Goal: Task Accomplishment & Management: Manage account settings

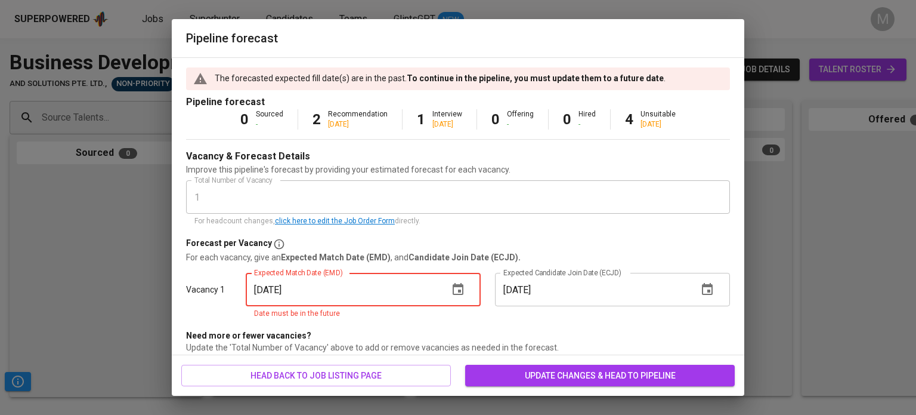
click at [284, 288] on input "[DATE]" at bounding box center [342, 289] width 193 height 33
click at [451, 289] on icon "button" at bounding box center [458, 289] width 14 height 14
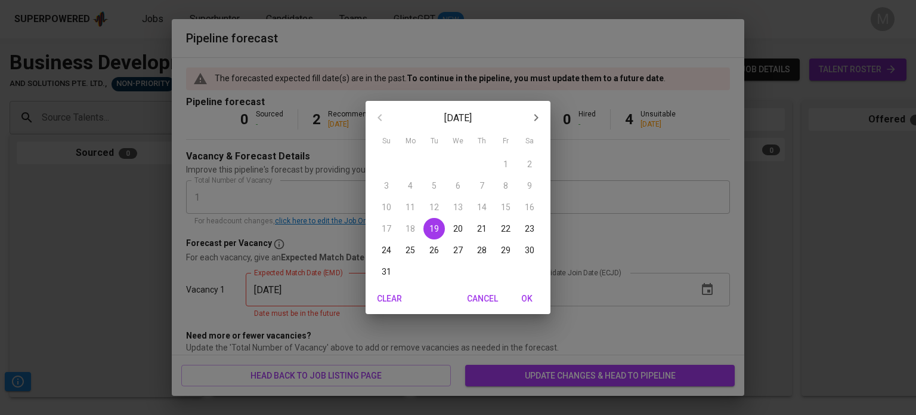
click at [499, 252] on span "29" at bounding box center [505, 250] width 21 height 12
type input "[DATE]"
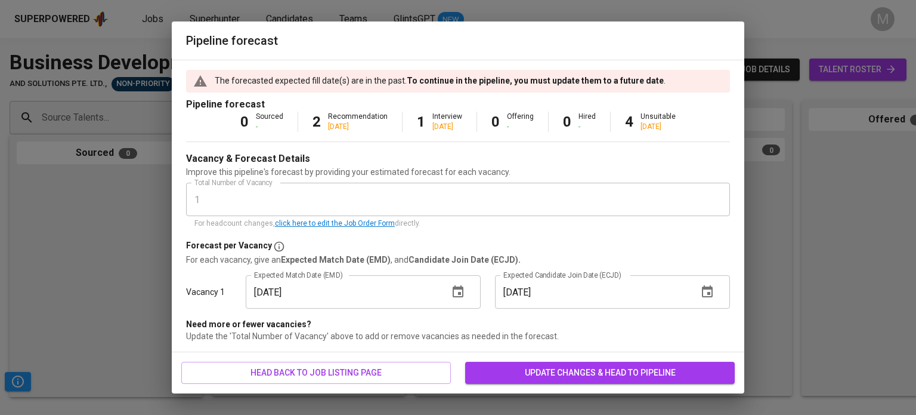
click at [526, 367] on span "update changes & head to pipeline" at bounding box center [600, 372] width 251 height 15
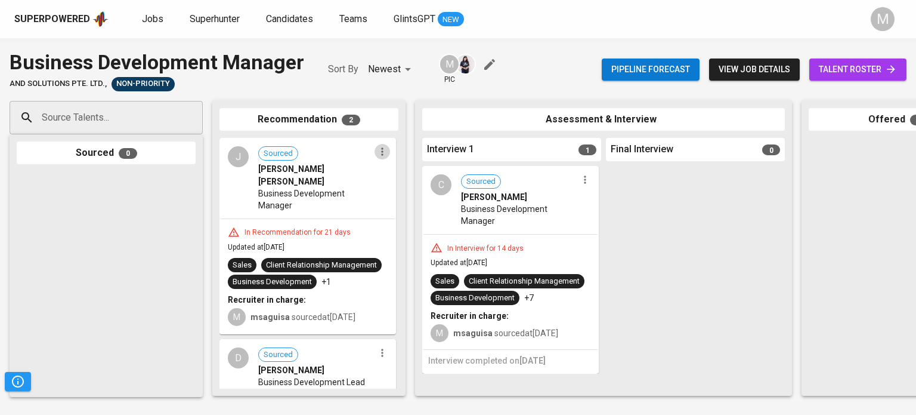
click at [376, 158] on button "button" at bounding box center [383, 152] width 16 height 16
click at [408, 206] on span "Move to unsuitable" at bounding box center [410, 209] width 63 height 11
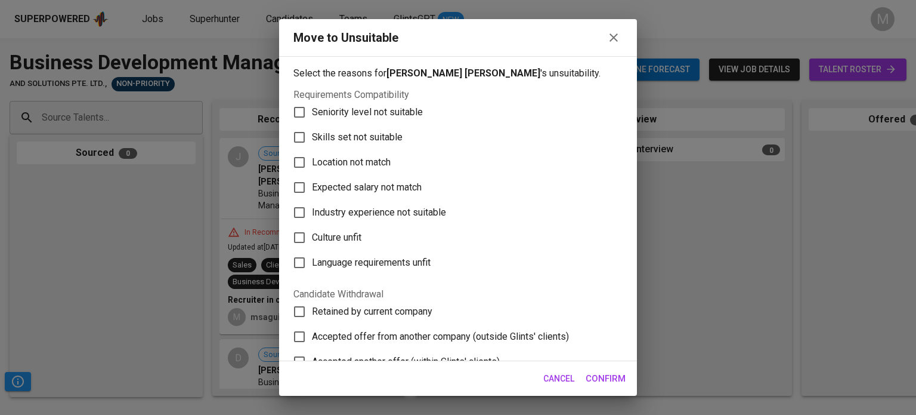
click at [360, 118] on span "Seniority level not suitable" at bounding box center [367, 112] width 111 height 14
click at [312, 118] on input "Seniority level not suitable" at bounding box center [299, 112] width 25 height 25
click at [341, 119] on label "Seniority level not suitable" at bounding box center [450, 112] width 326 height 25
click at [312, 119] on input "Seniority level not suitable" at bounding box center [299, 112] width 25 height 25
checkbox input "false"
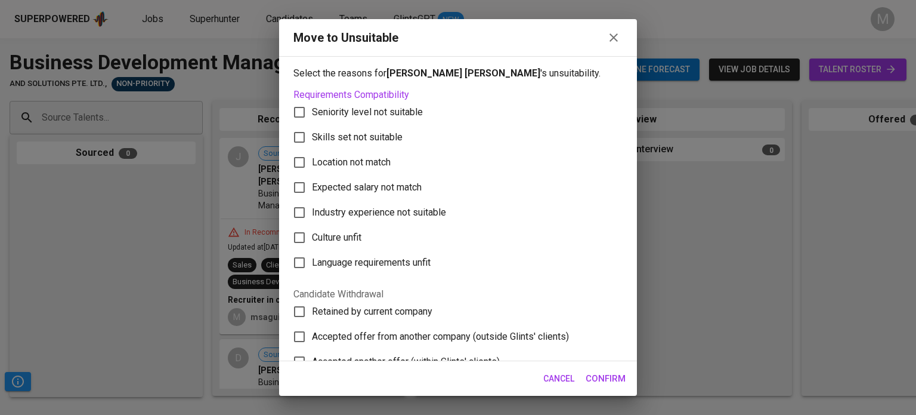
click at [345, 132] on span "Skills set not suitable" at bounding box center [357, 137] width 91 height 14
click at [312, 132] on input "Skills set not suitable" at bounding box center [299, 137] width 25 height 25
checkbox input "true"
click at [613, 375] on span "Confirm" at bounding box center [606, 379] width 40 height 16
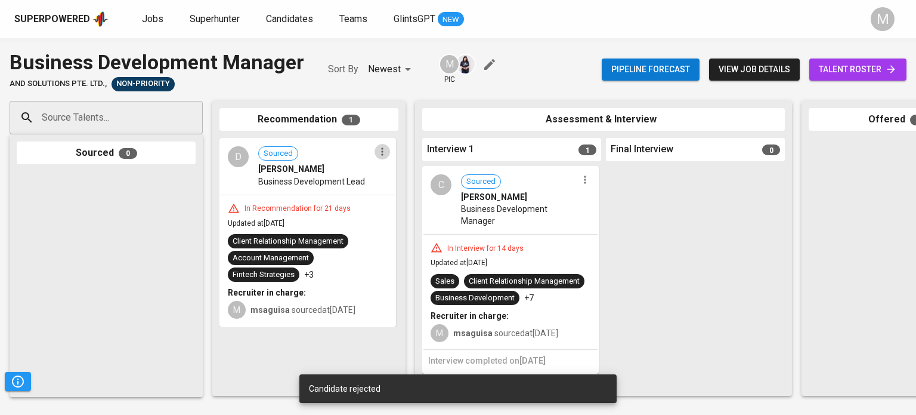
click at [379, 156] on icon "button" at bounding box center [383, 152] width 12 height 12
click at [427, 214] on span "Move to unsuitable" at bounding box center [415, 209] width 63 height 11
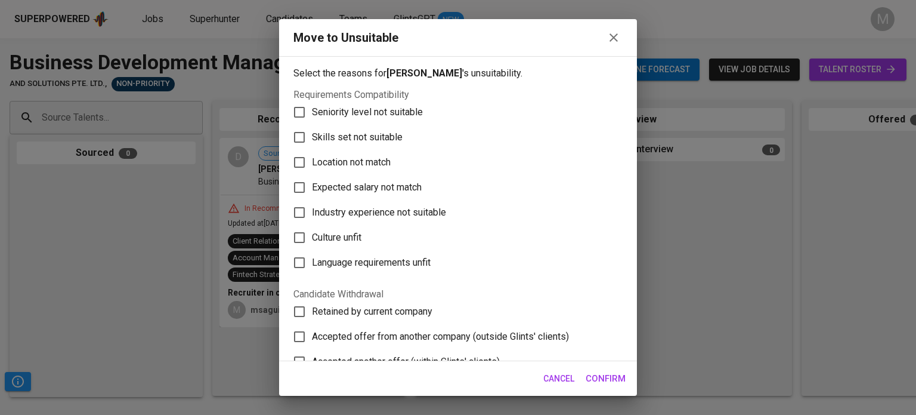
click at [384, 110] on span "Seniority level not suitable" at bounding box center [367, 112] width 111 height 14
click at [312, 110] on input "Seniority level not suitable" at bounding box center [299, 112] width 25 height 25
checkbox input "true"
click at [609, 385] on span "Confirm" at bounding box center [606, 379] width 40 height 16
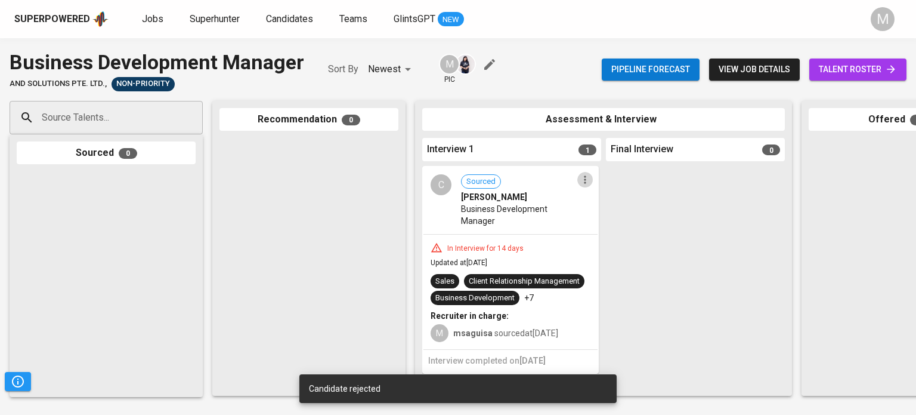
click at [584, 175] on icon "button" at bounding box center [585, 180] width 12 height 12
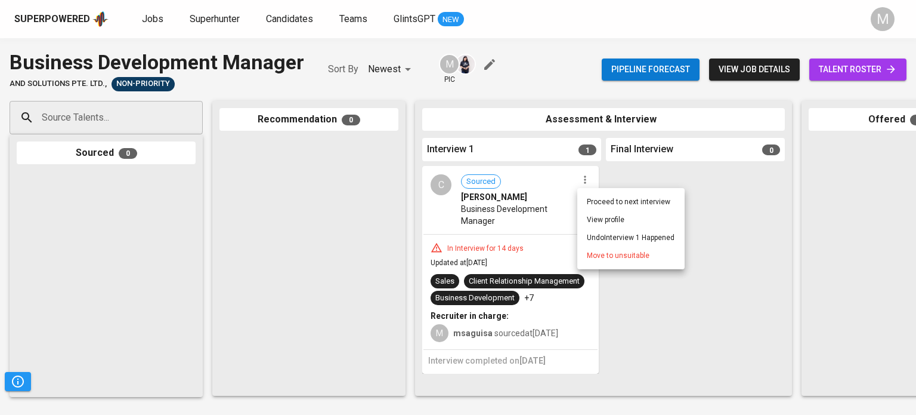
click at [612, 328] on div at bounding box center [458, 207] width 916 height 415
click at [587, 181] on icon "button" at bounding box center [585, 180] width 12 height 12
click at [609, 253] on span "Move to unsuitable" at bounding box center [618, 255] width 63 height 11
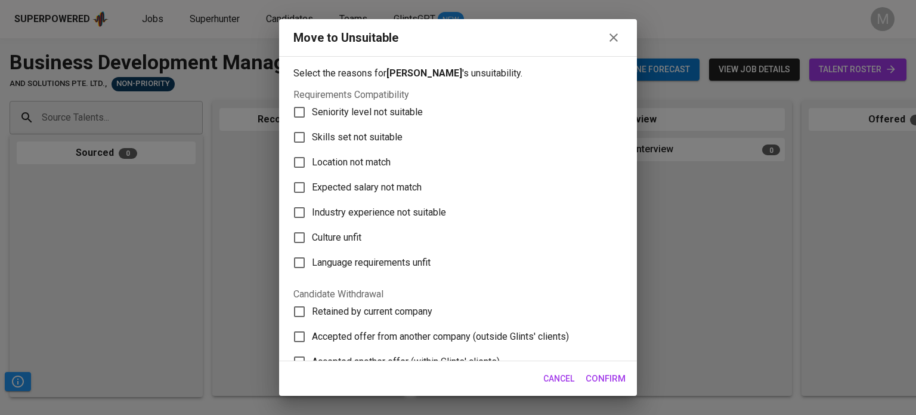
click at [341, 135] on span "Skills set not suitable" at bounding box center [357, 137] width 91 height 14
click at [312, 135] on input "Skills set not suitable" at bounding box center [299, 137] width 25 height 25
click at [360, 134] on span "Skills set not suitable" at bounding box center [357, 137] width 91 height 14
click at [312, 134] on input "Skills set not suitable" at bounding box center [299, 137] width 25 height 25
checkbox input "false"
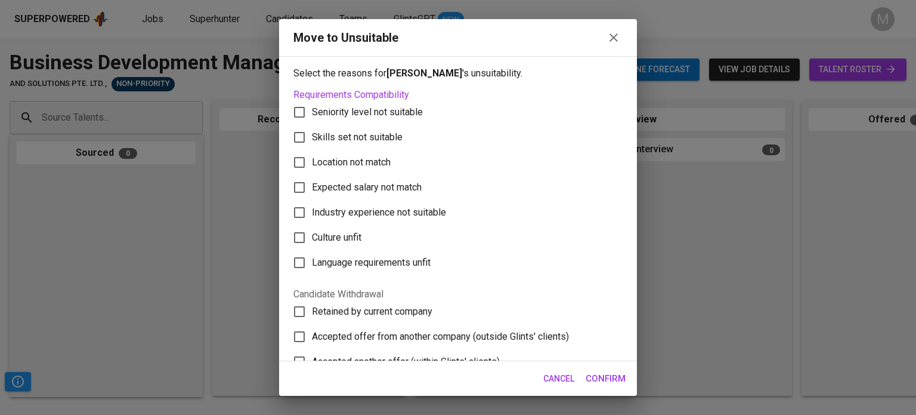
click at [350, 233] on span "Culture unfit" at bounding box center [337, 237] width 50 height 14
click at [312, 233] on input "Culture unfit" at bounding box center [299, 237] width 25 height 25
checkbox input "true"
click at [610, 377] on span "Confirm" at bounding box center [606, 379] width 40 height 16
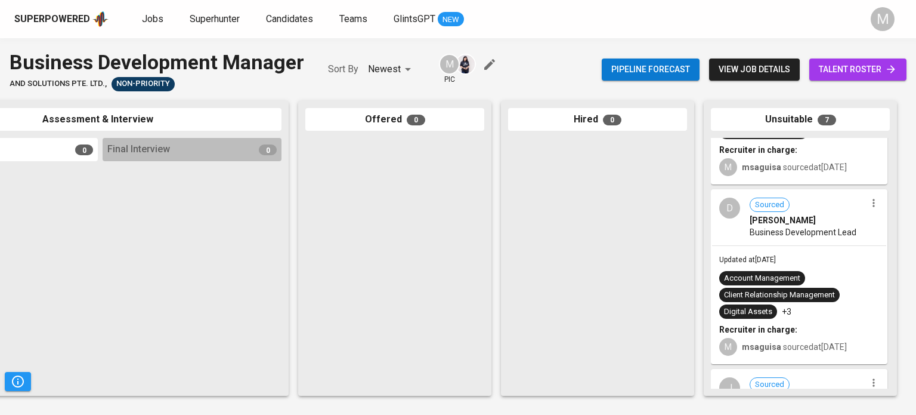
scroll to position [179, 0]
